Goal: Transaction & Acquisition: Purchase product/service

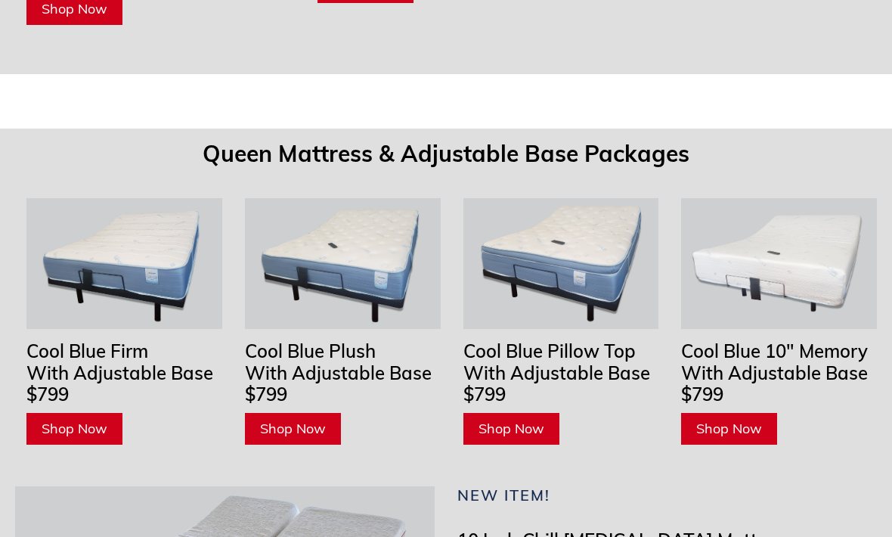
scroll to position [4793, 0]
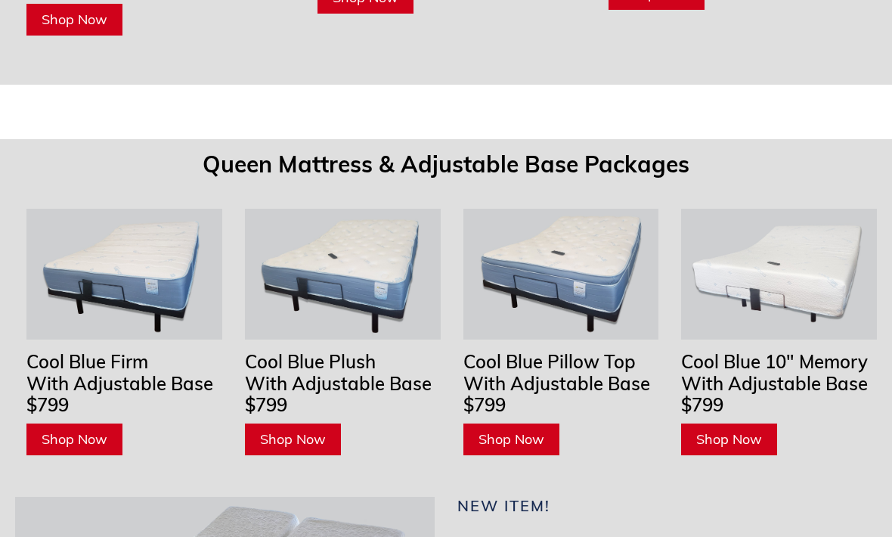
click at [594, 209] on img at bounding box center [561, 274] width 196 height 130
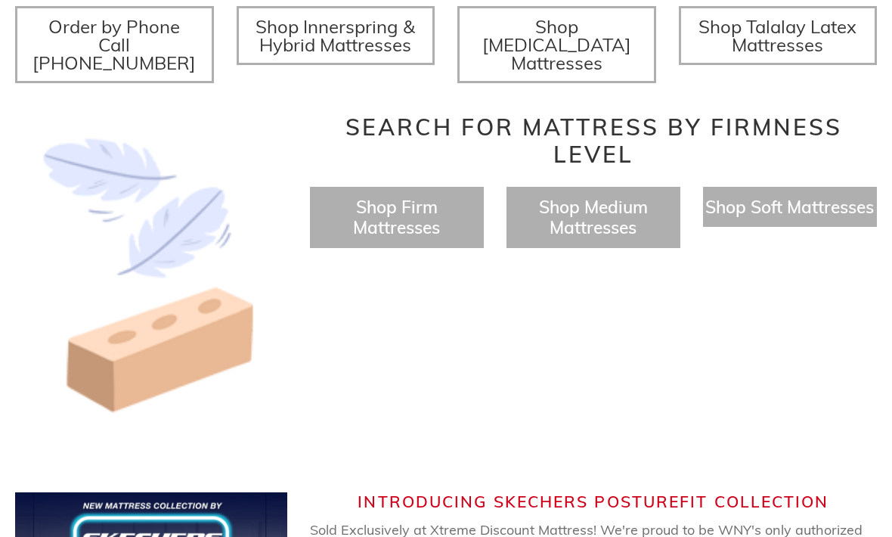
scroll to position [623, 0]
click at [436, 203] on span "Shop Firm Mattresses" at bounding box center [396, 216] width 87 height 42
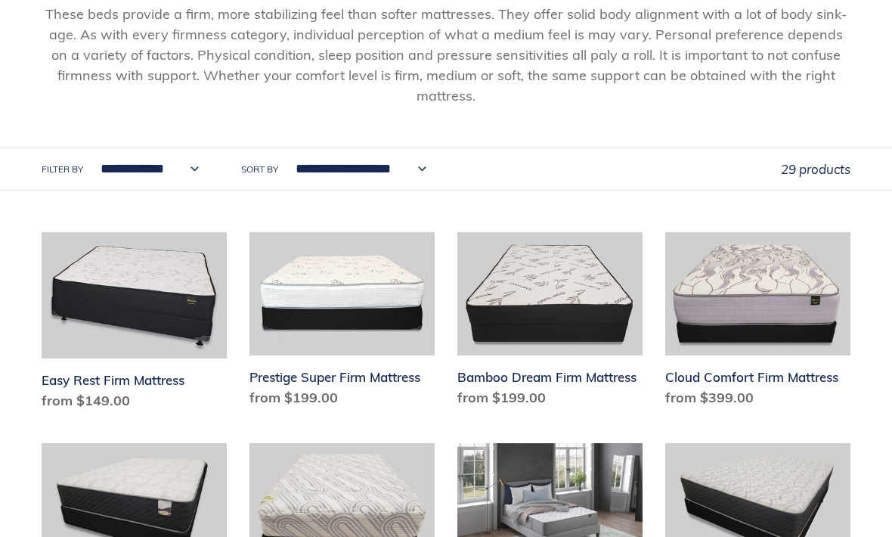
scroll to position [263, 0]
click at [151, 169] on select "**********" at bounding box center [146, 169] width 118 height 42
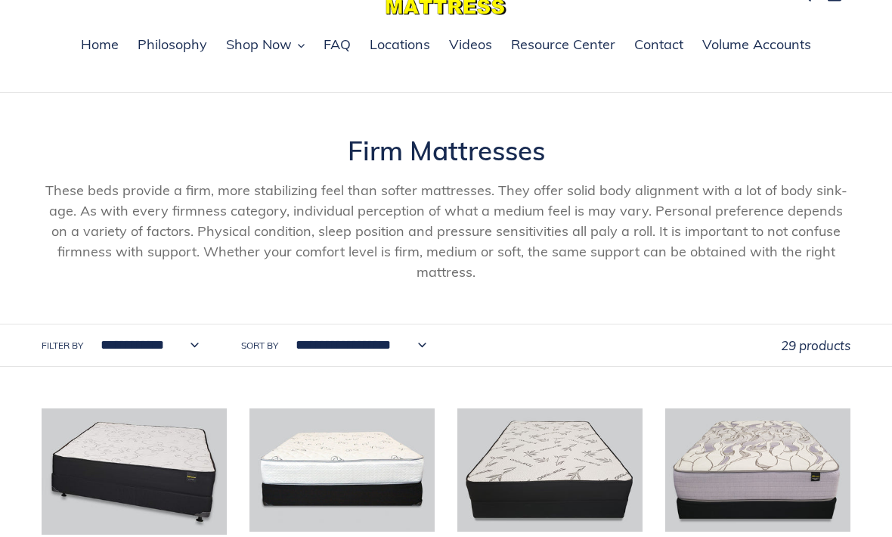
scroll to position [0, 0]
